Goal: Communication & Community: Connect with others

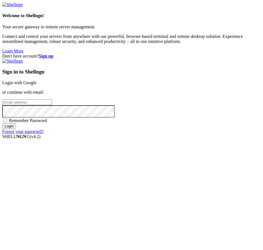
click at [36, 85] on link "Login with Google" at bounding box center [19, 82] width 34 height 5
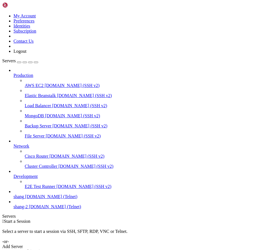
click at [25, 199] on span "[DOMAIN_NAME] (Telnet)" at bounding box center [51, 196] width 52 height 5
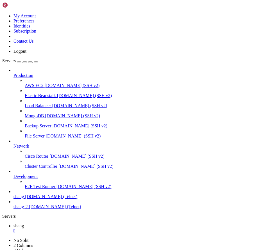
scroll to position [476, 0]
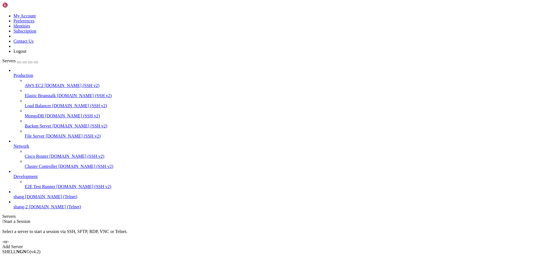
click at [28, 209] on span "shang-2" at bounding box center [20, 206] width 14 height 5
click at [31, 199] on span "[DOMAIN_NAME] (Telnet)" at bounding box center [51, 196] width 52 height 5
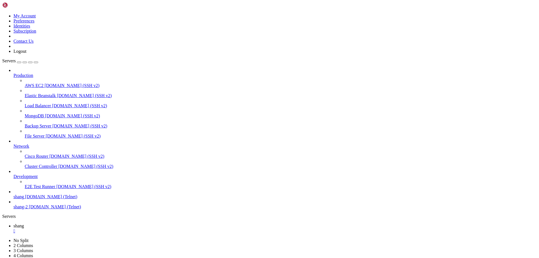
drag, startPoint x: 42, startPoint y: 403, endPoint x: 7, endPoint y: 403, distance: 35.1
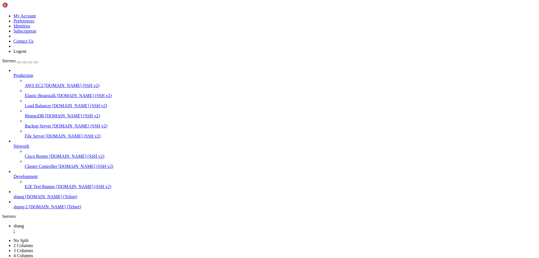
drag, startPoint x: 39, startPoint y: 538, endPoint x: 5, endPoint y: 539, distance: 34.5
drag, startPoint x: 37, startPoint y: 538, endPoint x: 5, endPoint y: 535, distance: 32.4
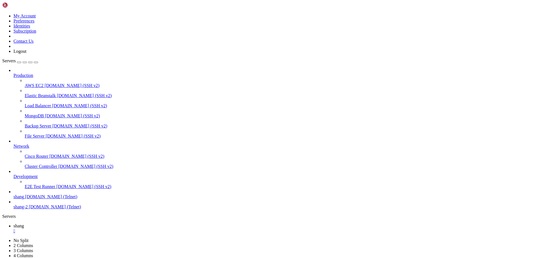
scroll to position [3112, 0]
drag, startPoint x: 39, startPoint y: 508, endPoint x: 104, endPoint y: 508, distance: 65.4
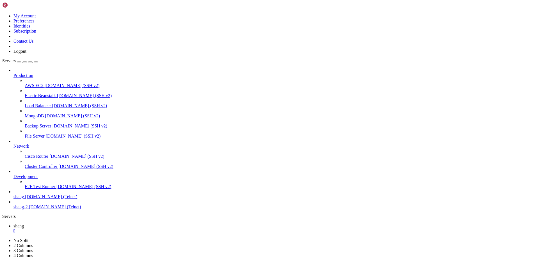
scroll to position [4103, 0]
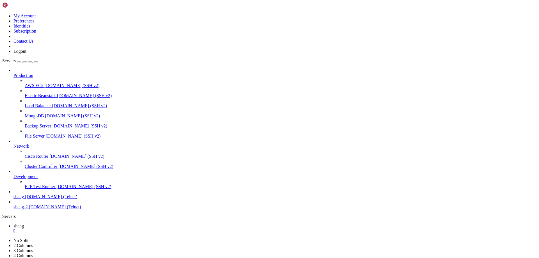
drag, startPoint x: 9, startPoint y: 421, endPoint x: 24, endPoint y: 420, distance: 15.2
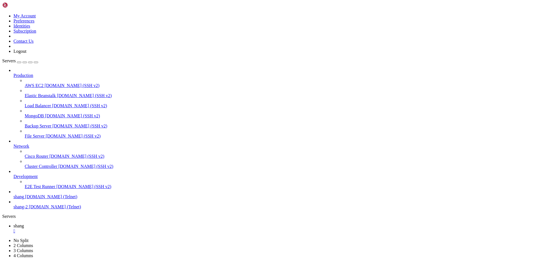
click at [44, 154] on span "Cisco Router" at bounding box center [37, 156] width 24 height 5
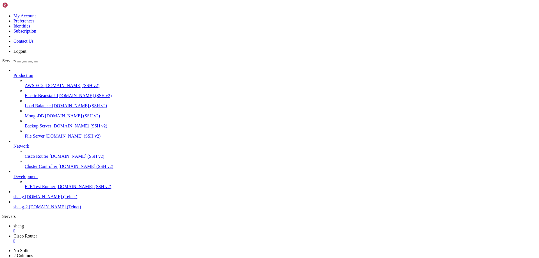
scroll to position [0, 0]
click at [24, 223] on span "shang" at bounding box center [18, 225] width 10 height 5
click at [37, 233] on span "Cisco Router" at bounding box center [25, 235] width 24 height 5
click at [24, 223] on span "shang" at bounding box center [18, 225] width 10 height 5
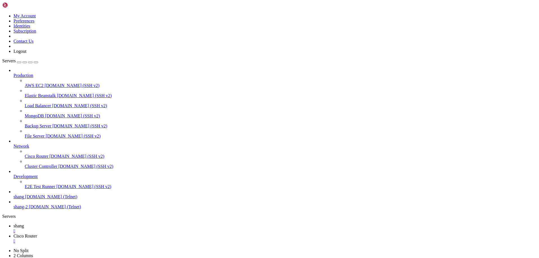
click at [37, 233] on span "Cisco Router" at bounding box center [25, 235] width 24 height 5
click at [24, 223] on span "shang" at bounding box center [18, 225] width 10 height 5
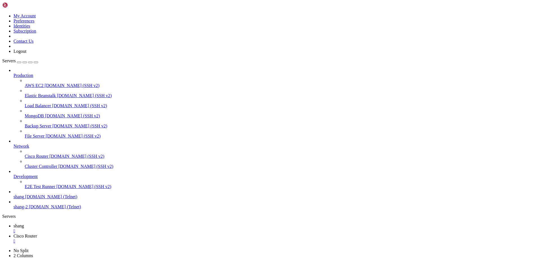
scroll to position [7238, 0]
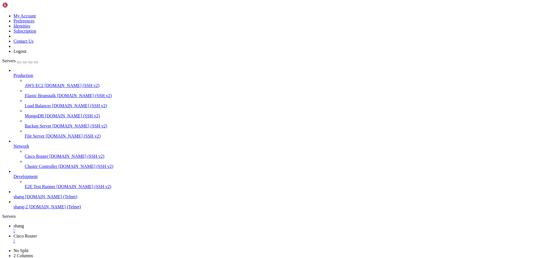
drag, startPoint x: 76, startPoint y: 468, endPoint x: 87, endPoint y: 469, distance: 11.2
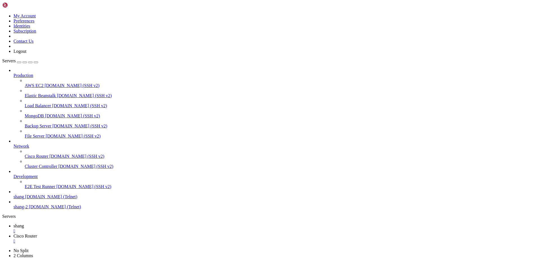
scroll to position [7676, 0]
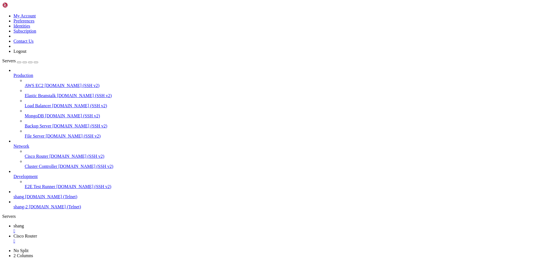
scroll to position [8055, 0]
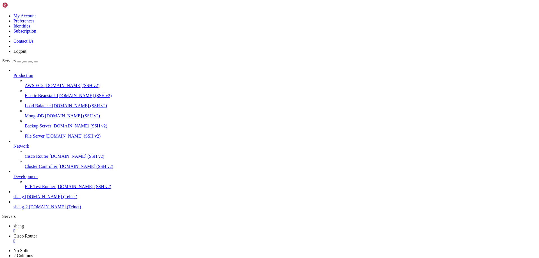
drag, startPoint x: 470, startPoint y: 551, endPoint x: 537, endPoint y: 584, distance: 74.3
drag, startPoint x: 18, startPoint y: 544, endPoint x: 5, endPoint y: 543, distance: 12.9
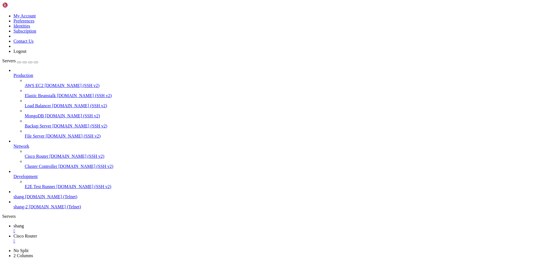
drag, startPoint x: 22, startPoint y: 434, endPoint x: 8, endPoint y: 435, distance: 13.5
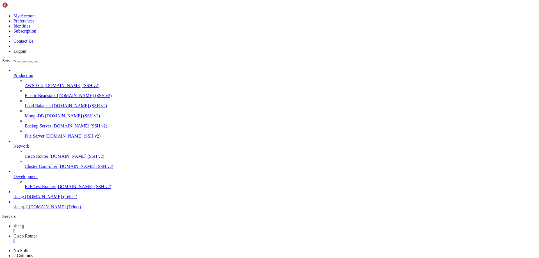
scroll to position [9081, 0]
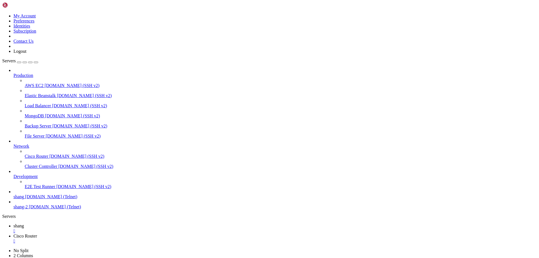
scroll to position [9772, 0]
